Goal: Use online tool/utility: Utilize a website feature to perform a specific function

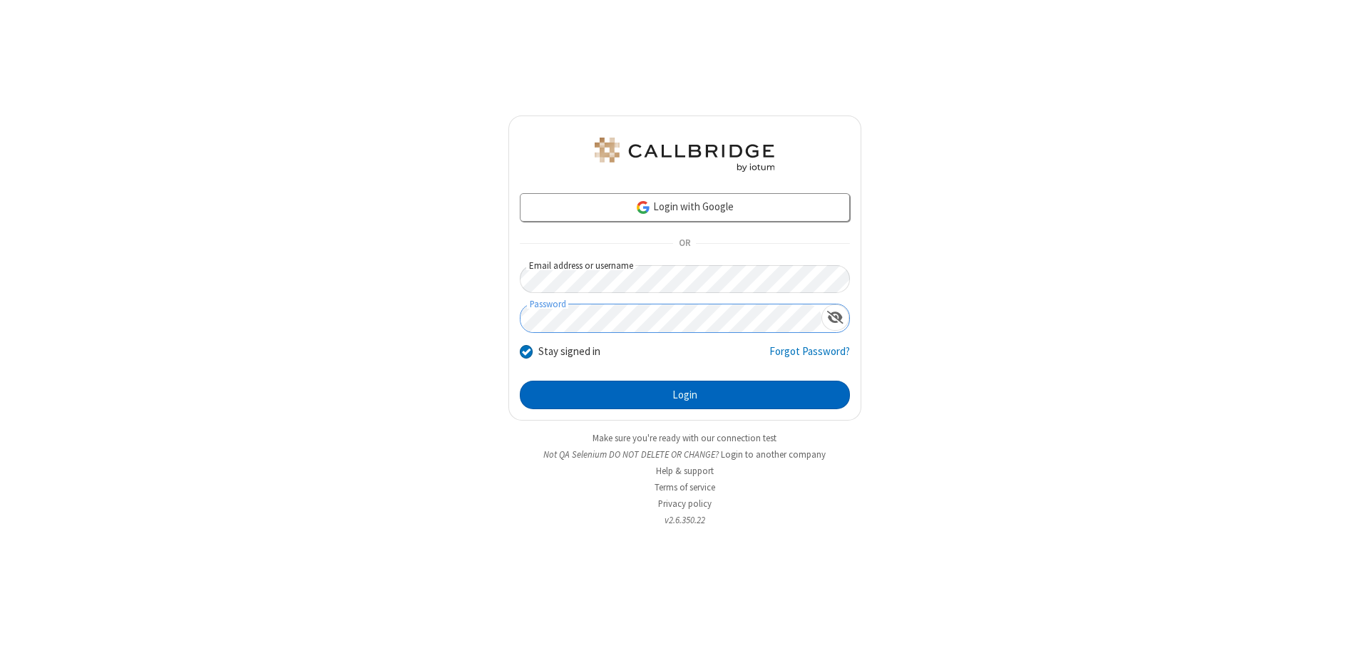
click at [685, 395] on button "Login" at bounding box center [685, 395] width 330 height 29
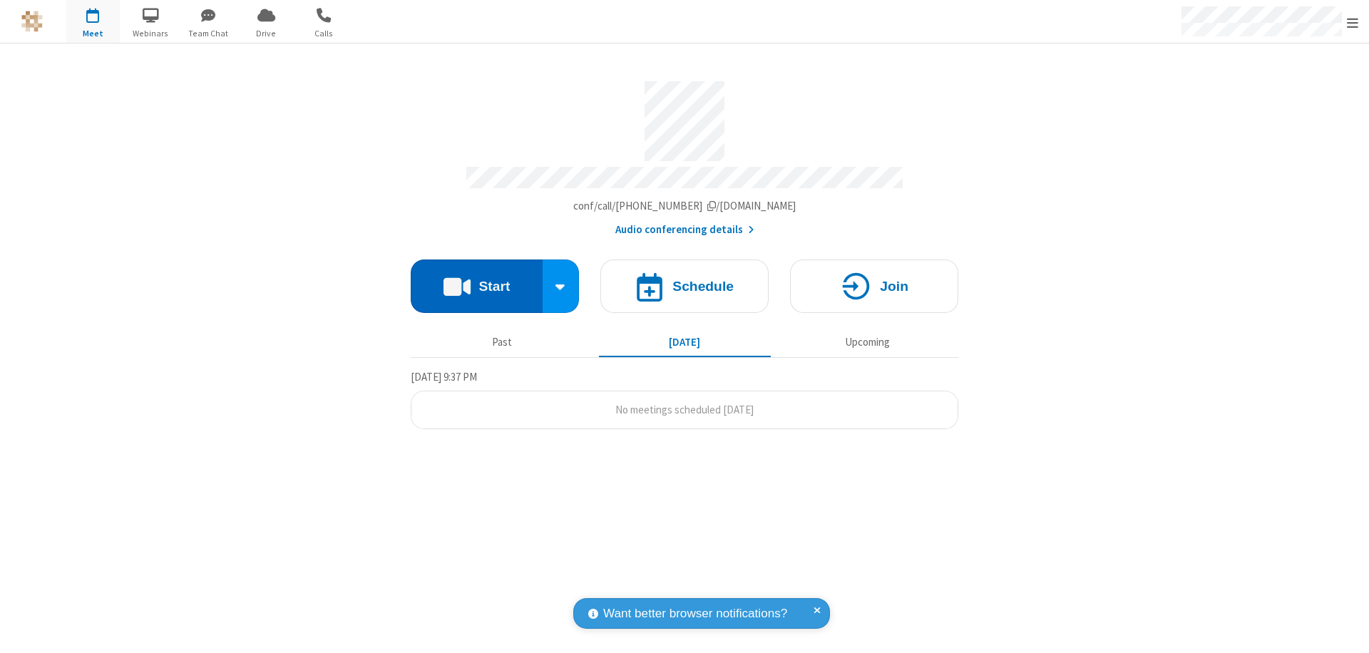
click at [476, 280] on button "Start" at bounding box center [477, 286] width 132 height 53
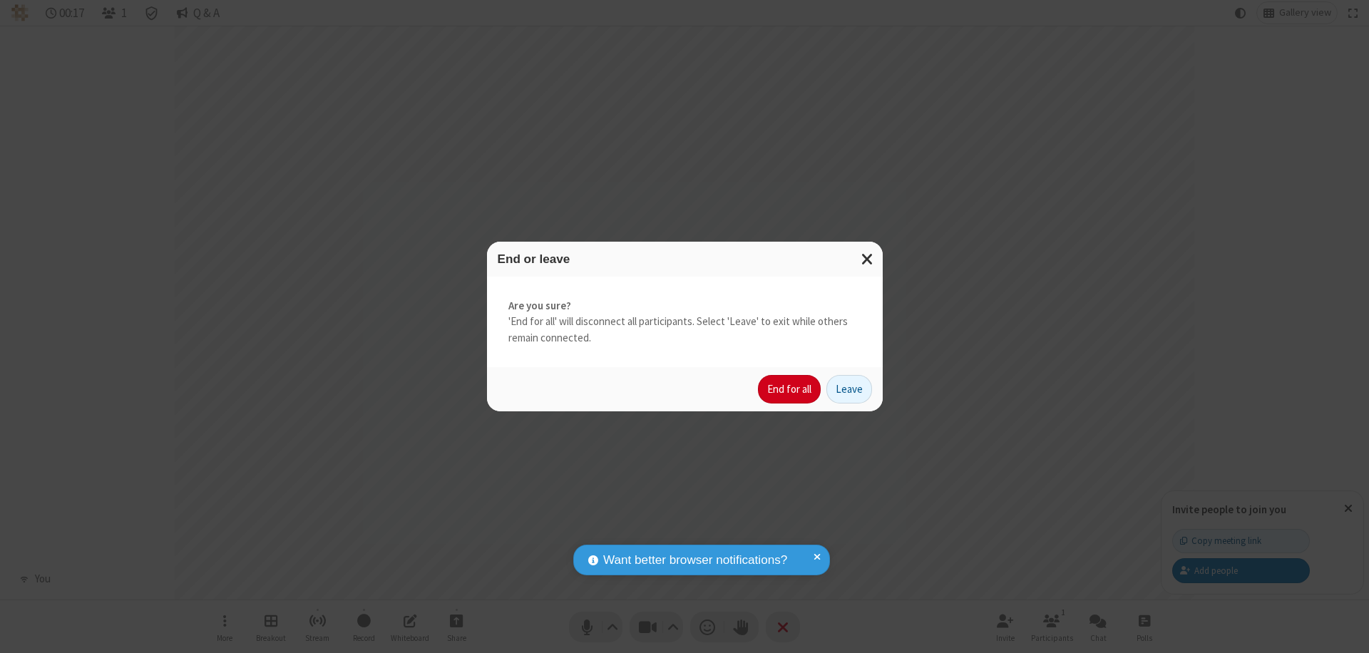
click at [790, 389] on button "End for all" at bounding box center [789, 389] width 63 height 29
